Goal: Use online tool/utility: Utilize a website feature to perform a specific function

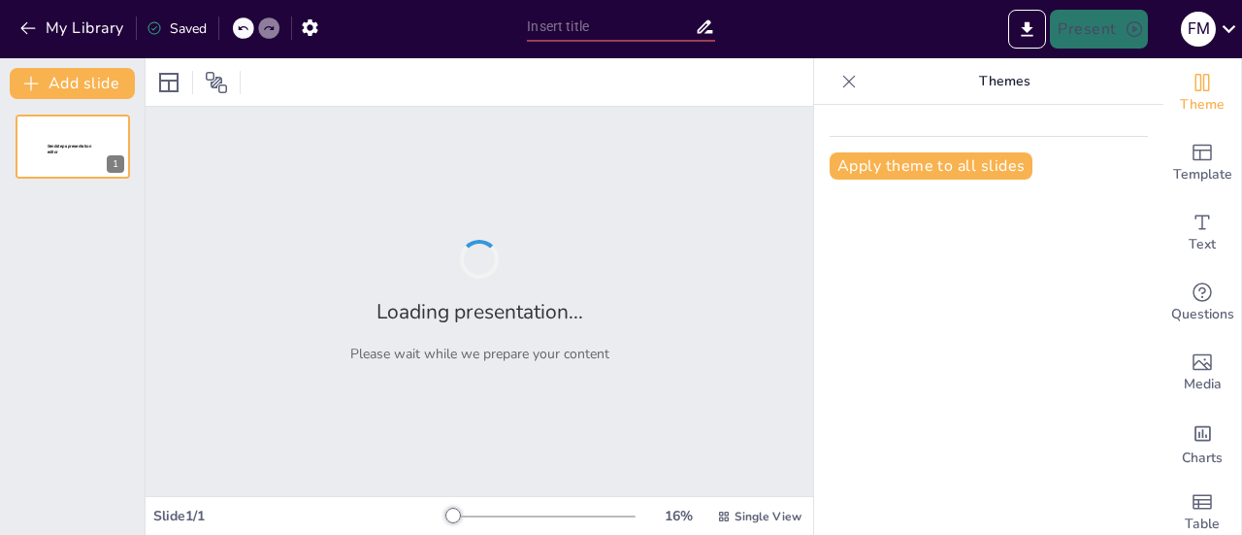
type input "¿Qué hace valiosa a una persona?"
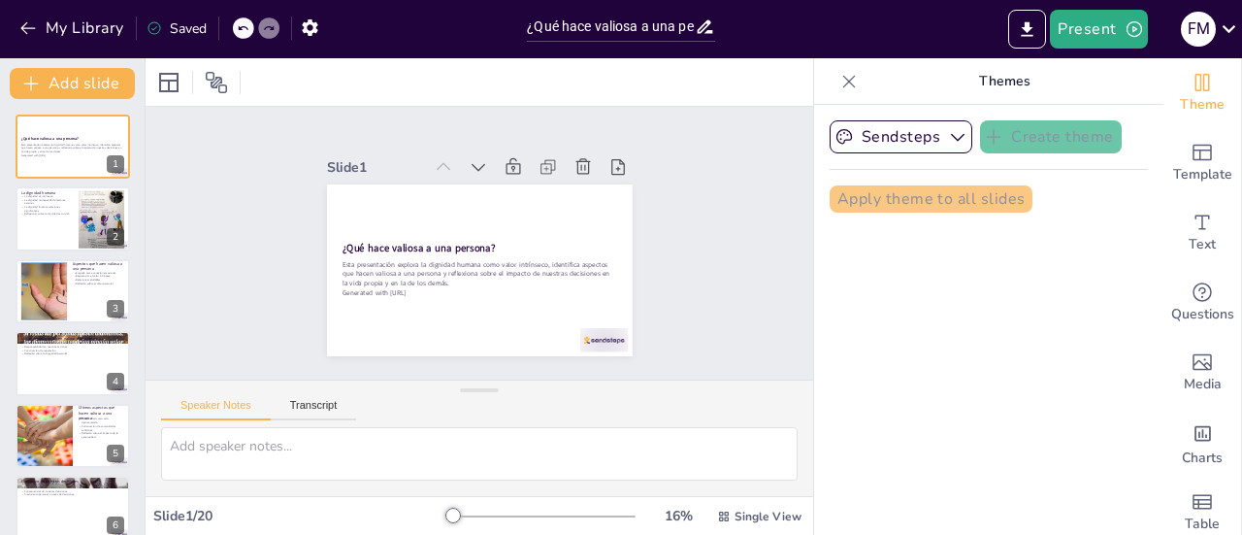
checkbox input "true"
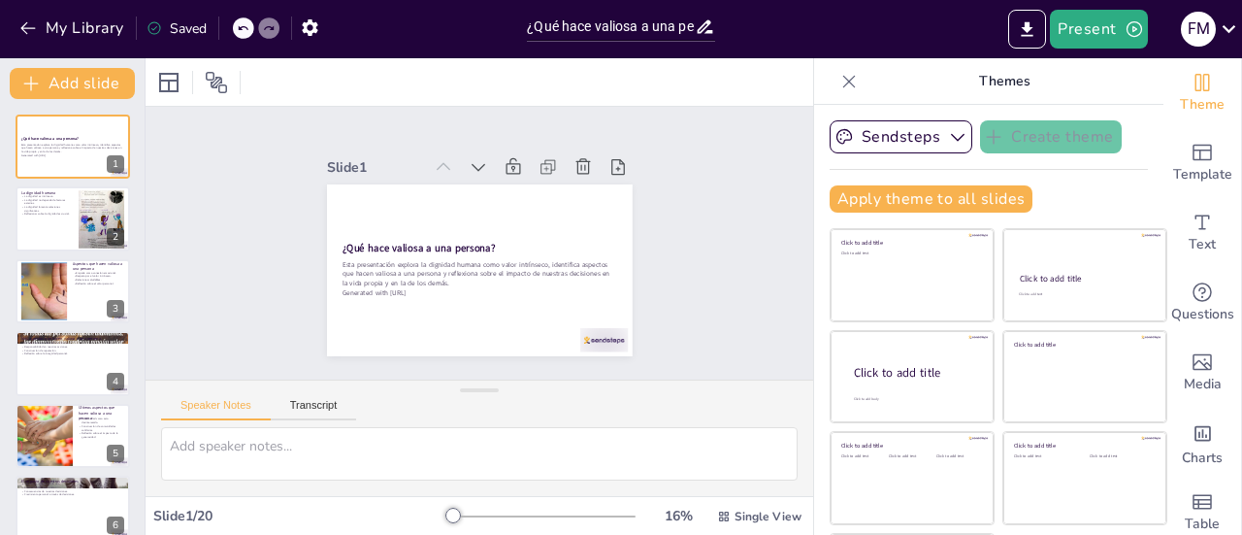
checkbox input "true"
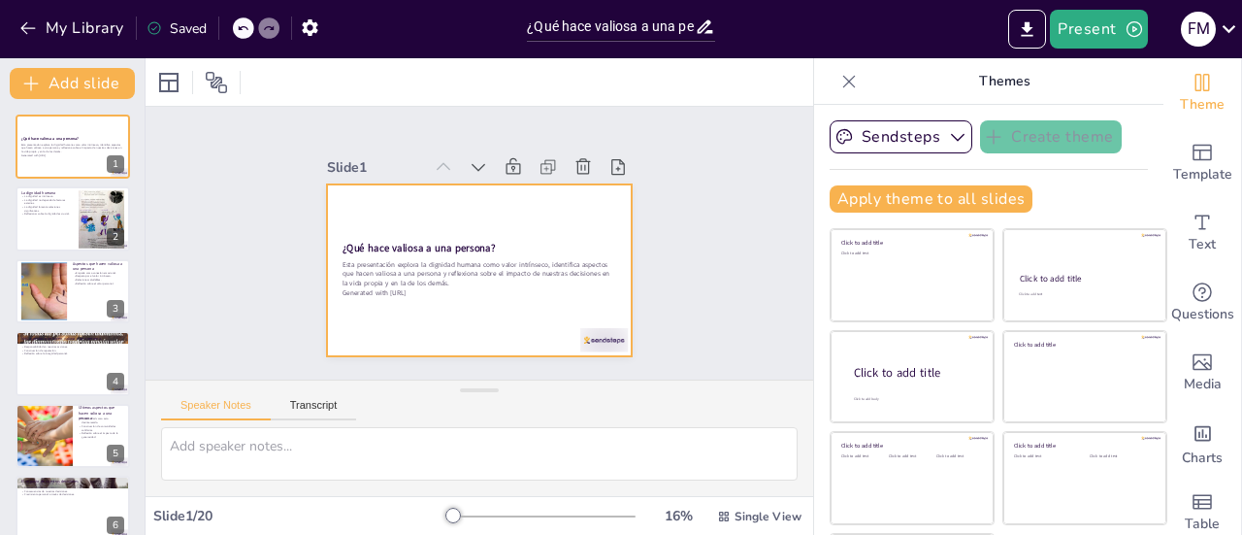
checkbox input "true"
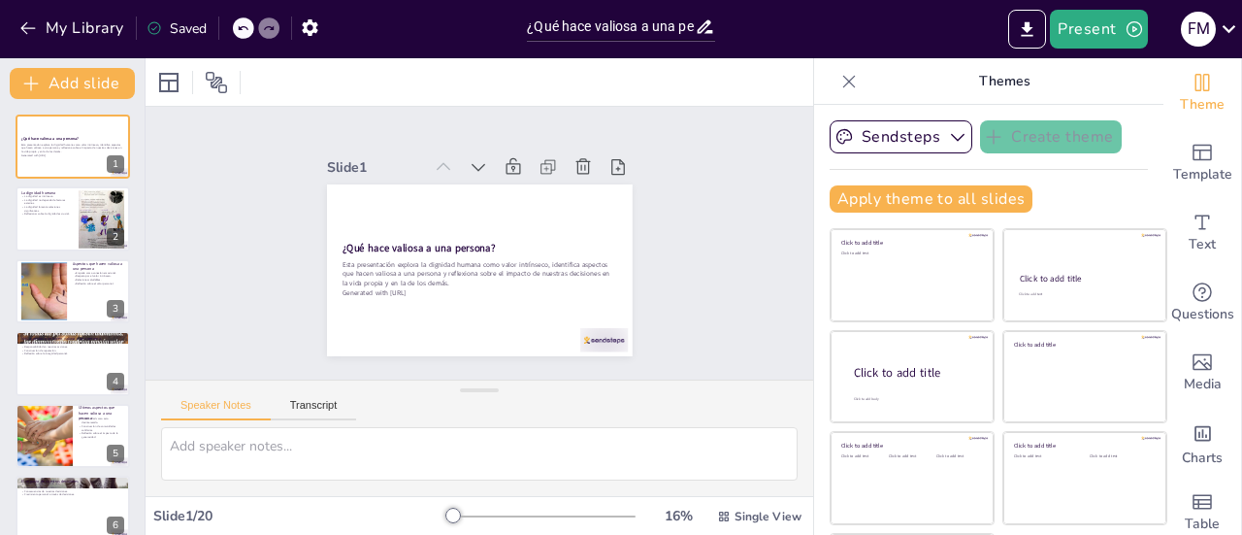
checkbox input "true"
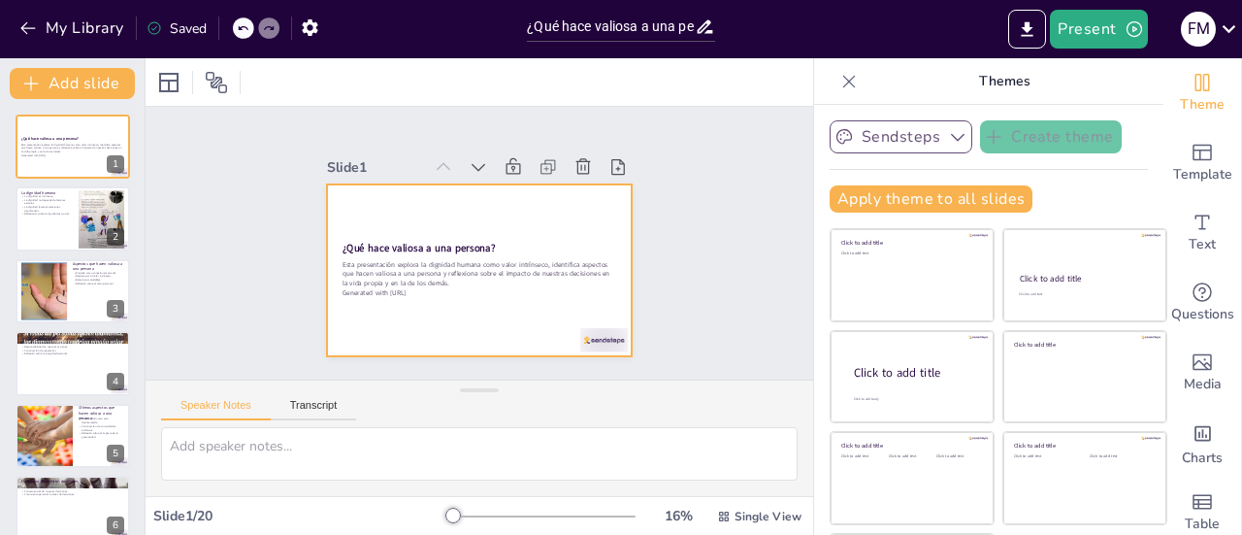
checkbox input "true"
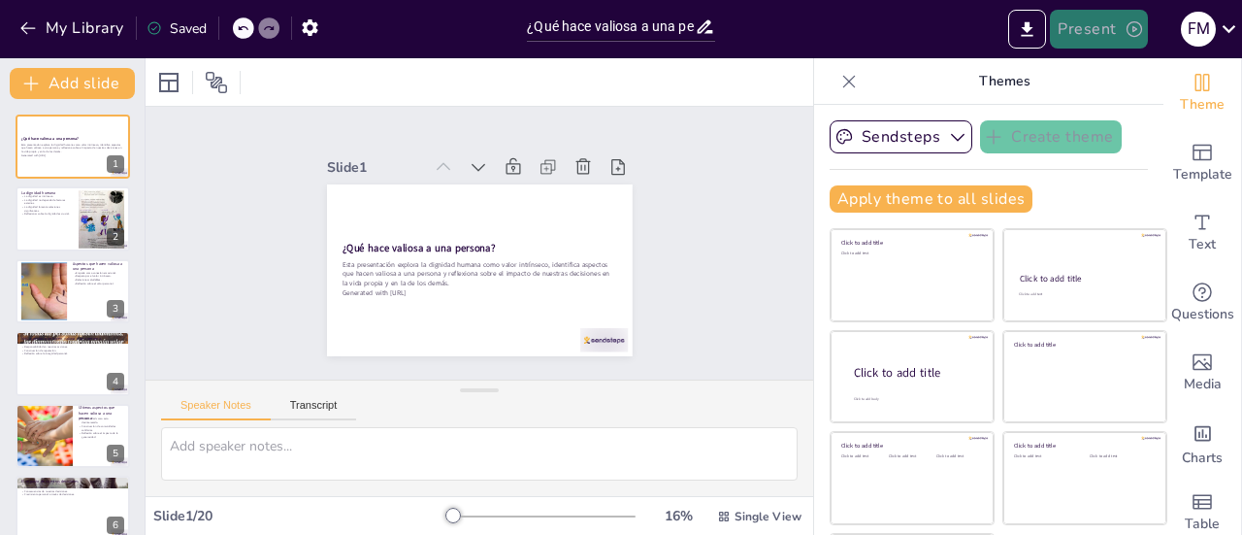
click at [1080, 32] on button "Present" at bounding box center [1098, 29] width 97 height 39
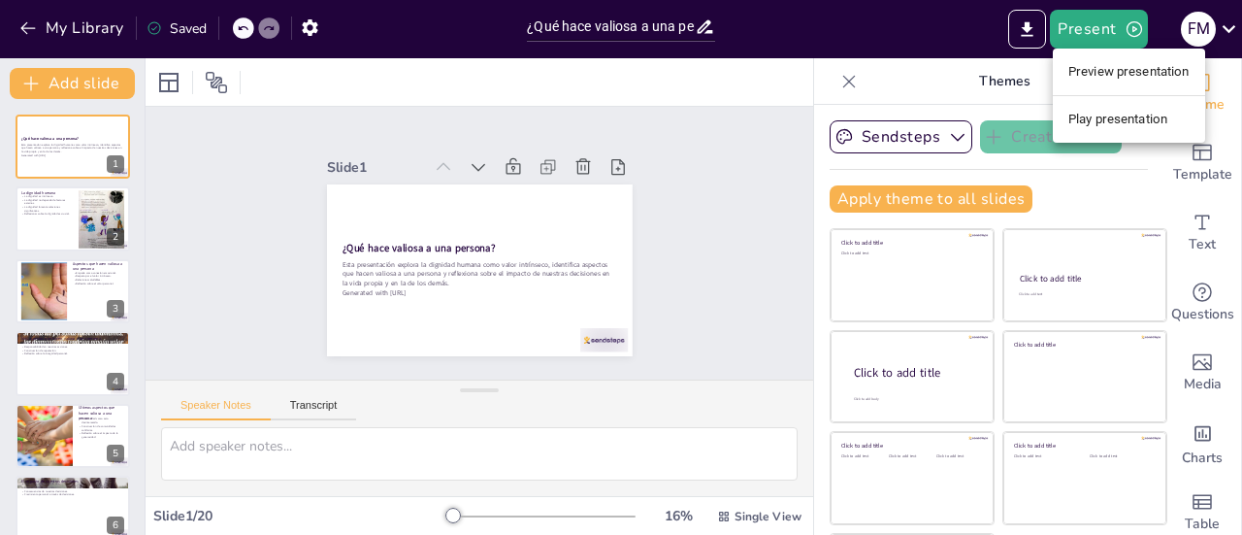
click at [1116, 67] on li "Preview presentation" at bounding box center [1129, 71] width 152 height 31
